Goal: Task Accomplishment & Management: Use online tool/utility

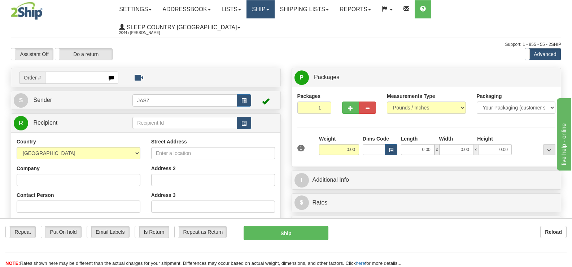
click at [274, 15] on link "Ship" at bounding box center [261, 9] width 28 height 18
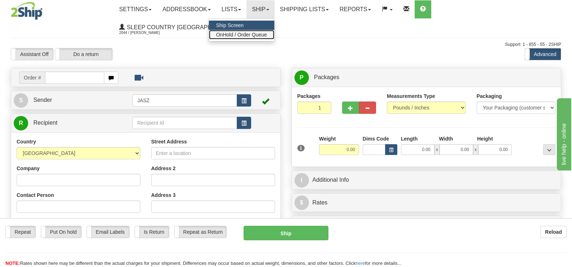
click at [267, 35] on span "OnHold / Order Queue" at bounding box center [241, 35] width 51 height 6
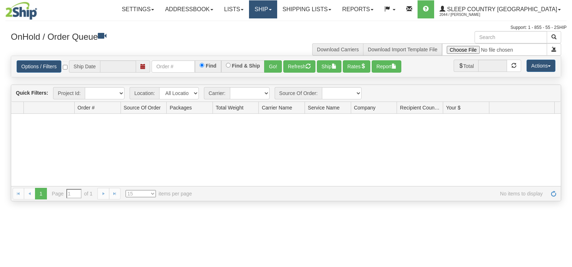
type input "[DATE]"
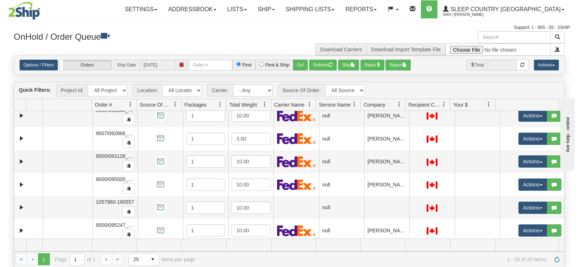
scroll to position [447, 0]
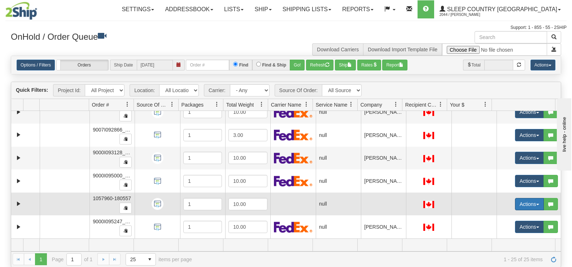
click at [522, 200] on button "Actions" at bounding box center [529, 204] width 29 height 12
click at [493, 215] on span "Open" at bounding box center [496, 218] width 17 height 6
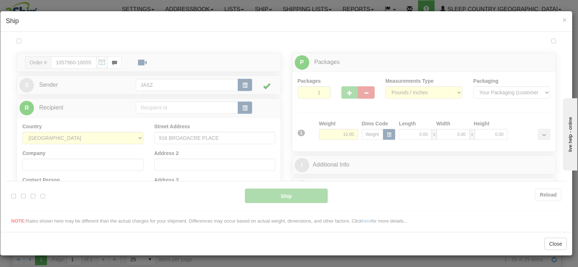
scroll to position [0, 0]
type input "09:36"
type input "16:00"
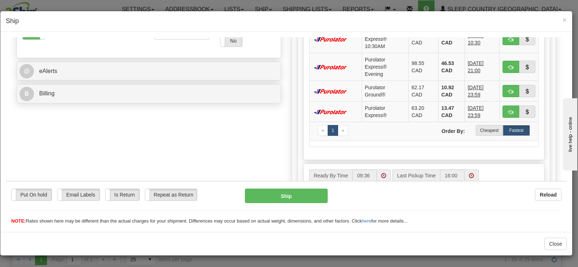
scroll to position [270, 0]
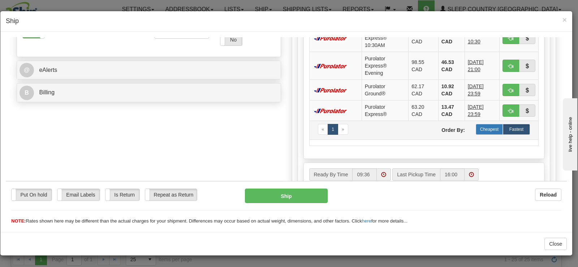
click at [481, 131] on label "Cheapest" at bounding box center [488, 128] width 27 height 11
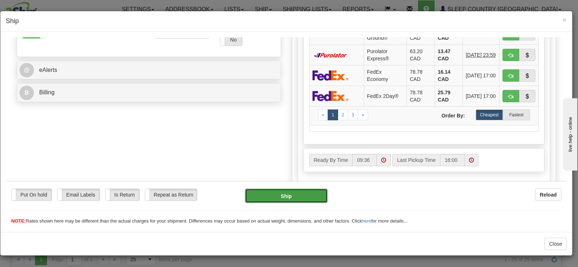
click at [307, 195] on button "Ship" at bounding box center [286, 195] width 83 height 14
type input "92"
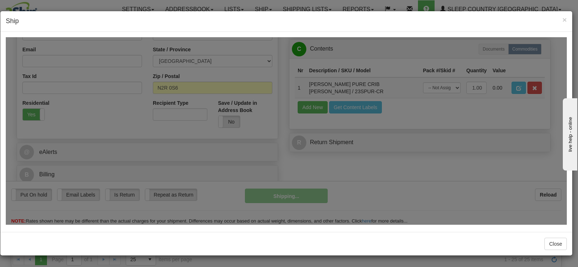
scroll to position [188, 0]
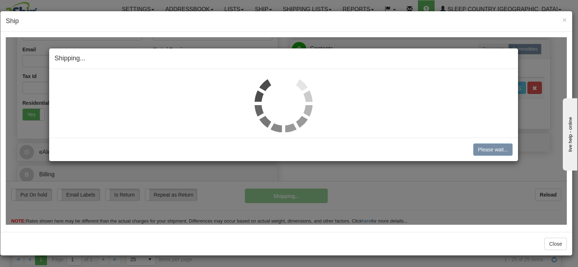
click at [278, 95] on img at bounding box center [284, 103] width 58 height 58
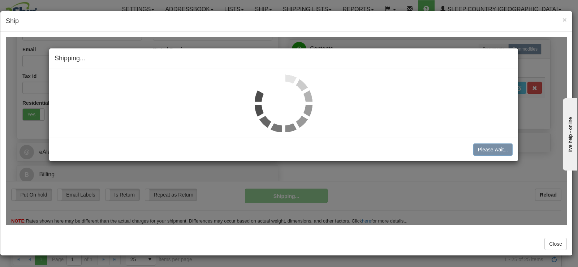
click at [278, 95] on img at bounding box center [284, 103] width 58 height 58
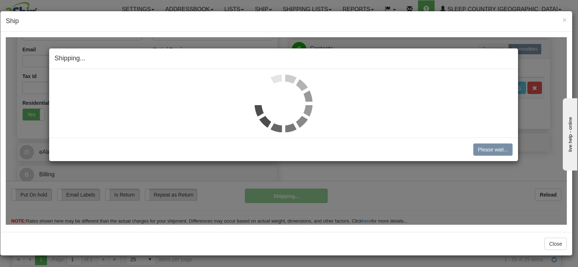
click at [278, 95] on img at bounding box center [284, 103] width 58 height 58
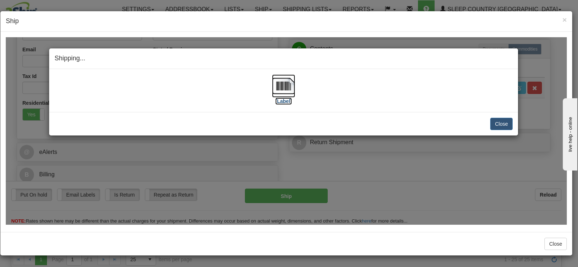
click at [273, 85] on img at bounding box center [283, 85] width 23 height 23
click at [492, 119] on button "Close" at bounding box center [501, 123] width 22 height 12
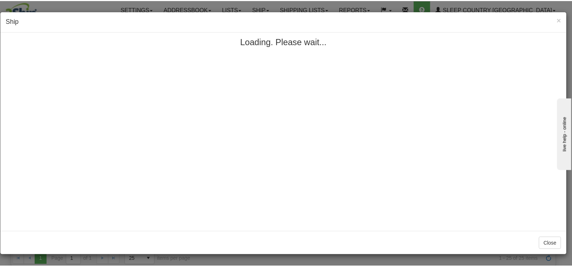
scroll to position [0, 0]
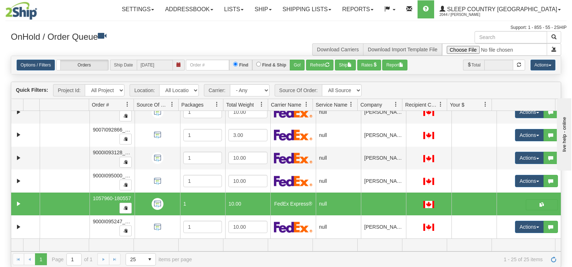
click at [260, 33] on h3 "OnHold / Order Queue" at bounding box center [146, 36] width 270 height 10
